Goal: Task Accomplishment & Management: Manage account settings

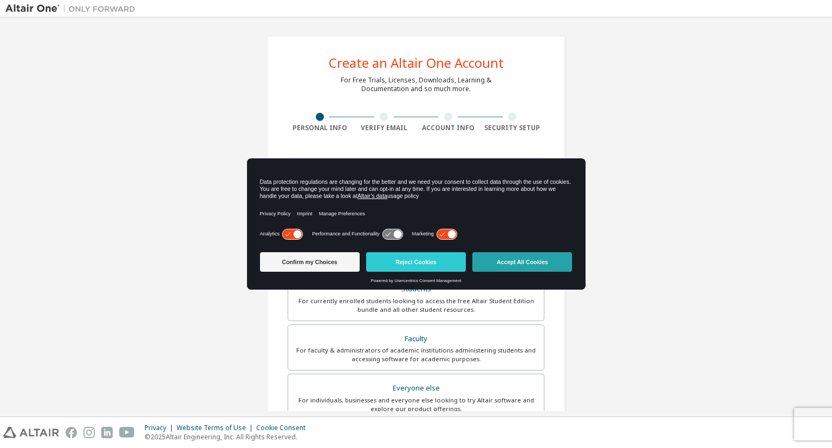
click at [482, 263] on button "Accept All Cookies" at bounding box center [523, 262] width 100 height 20
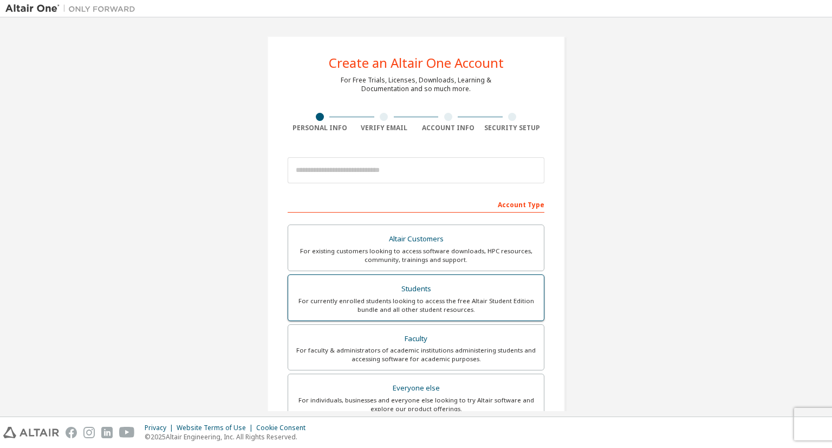
click at [356, 306] on div "For currently enrolled students looking to access the free Altair Student Editi…" at bounding box center [416, 304] width 243 height 17
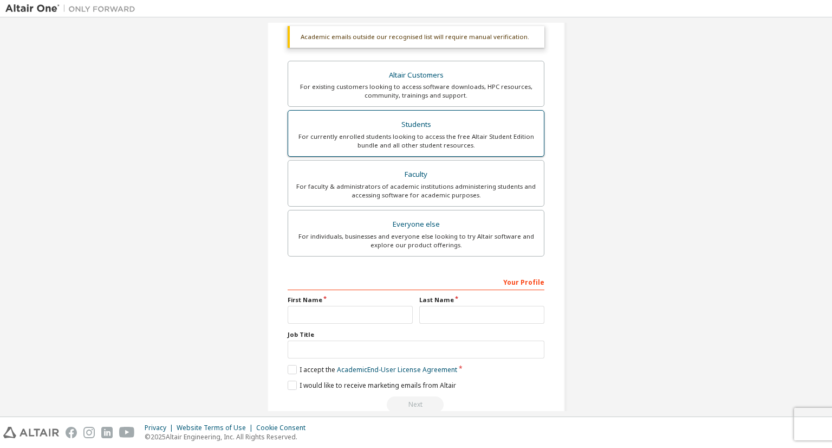
scroll to position [212, 0]
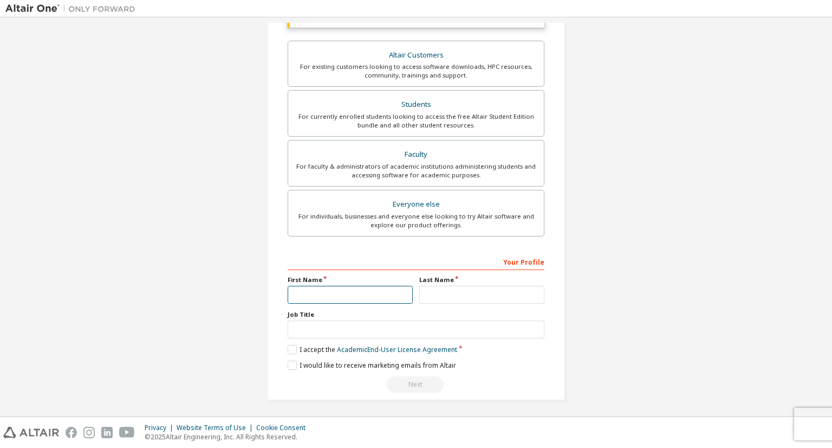
click at [399, 293] on input "text" at bounding box center [350, 295] width 125 height 18
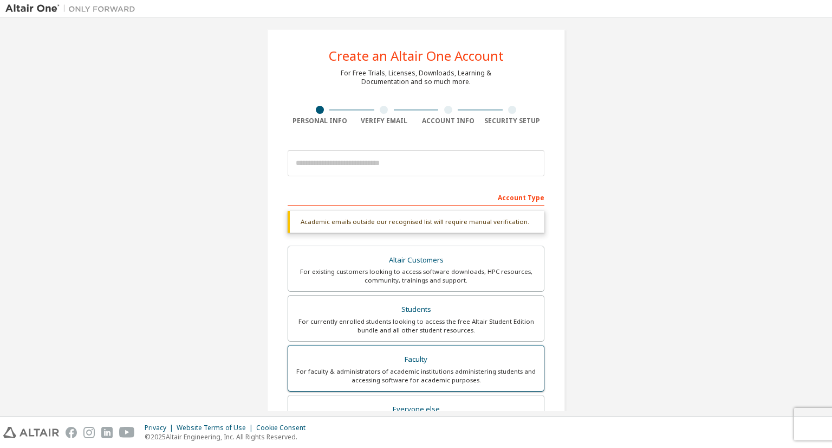
scroll to position [0, 0]
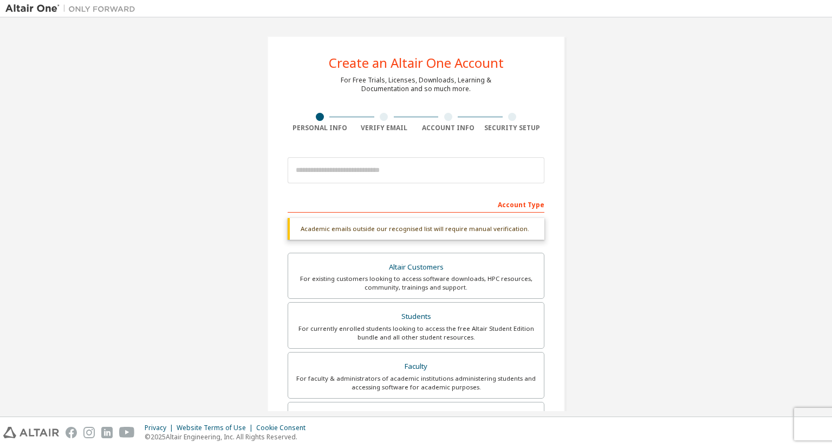
click at [310, 150] on div "Create an Altair One Account For Free Trials, Licenses, Downloads, Learning & D…" at bounding box center [416, 324] width 298 height 576
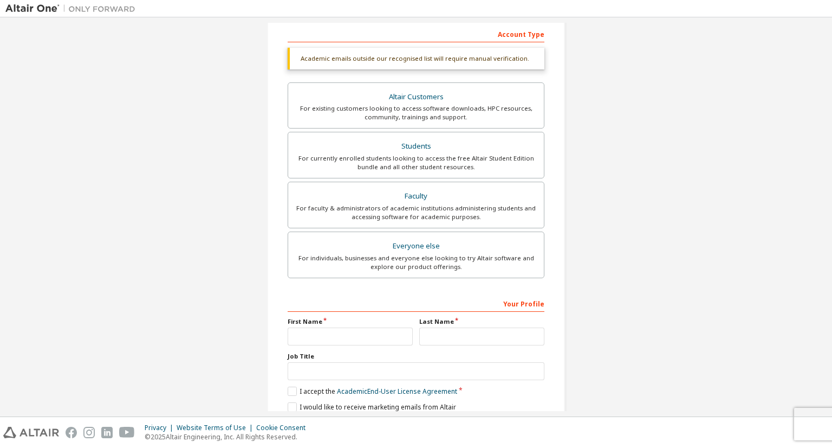
scroll to position [212, 0]
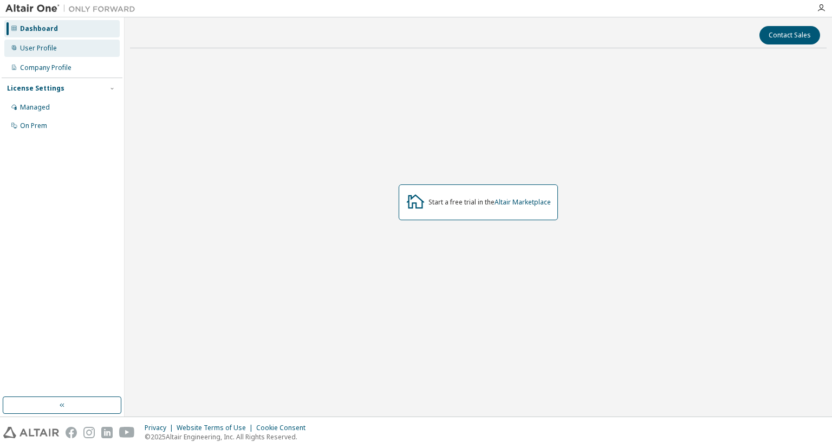
click at [25, 48] on div "User Profile" at bounding box center [38, 48] width 37 height 9
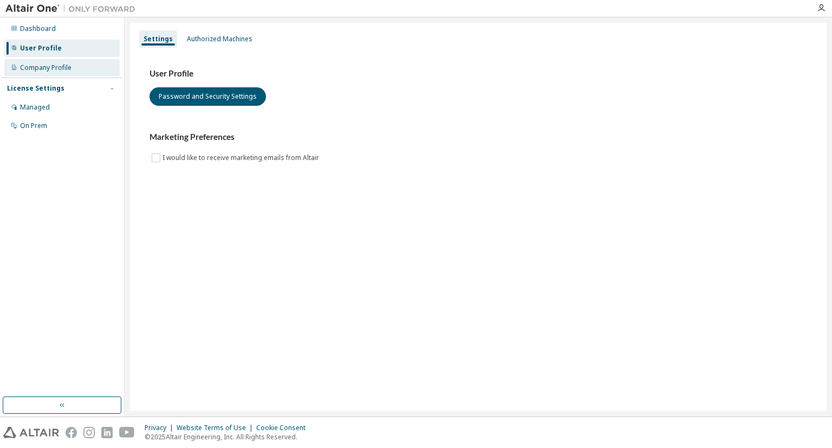
click at [40, 70] on div "Company Profile" at bounding box center [45, 67] width 51 height 9
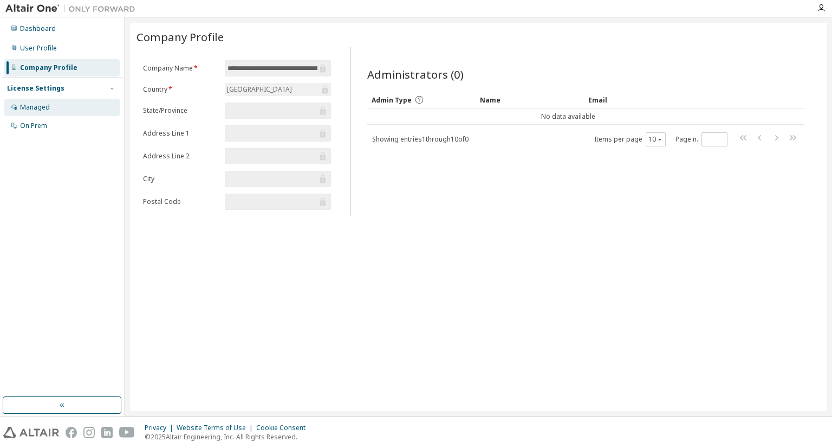
click at [30, 100] on div "Managed" at bounding box center [61, 107] width 115 height 17
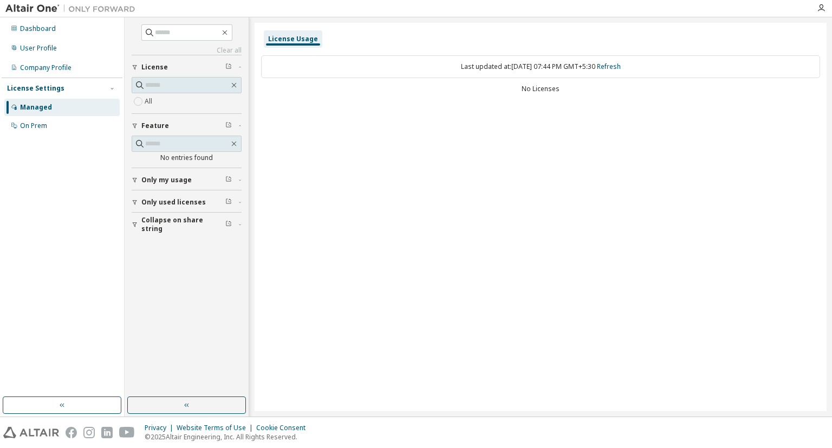
click at [163, 200] on span "Only used licenses" at bounding box center [173, 202] width 64 height 9
click at [170, 182] on span "Only my usage" at bounding box center [166, 180] width 50 height 9
